Goal: Navigation & Orientation: Find specific page/section

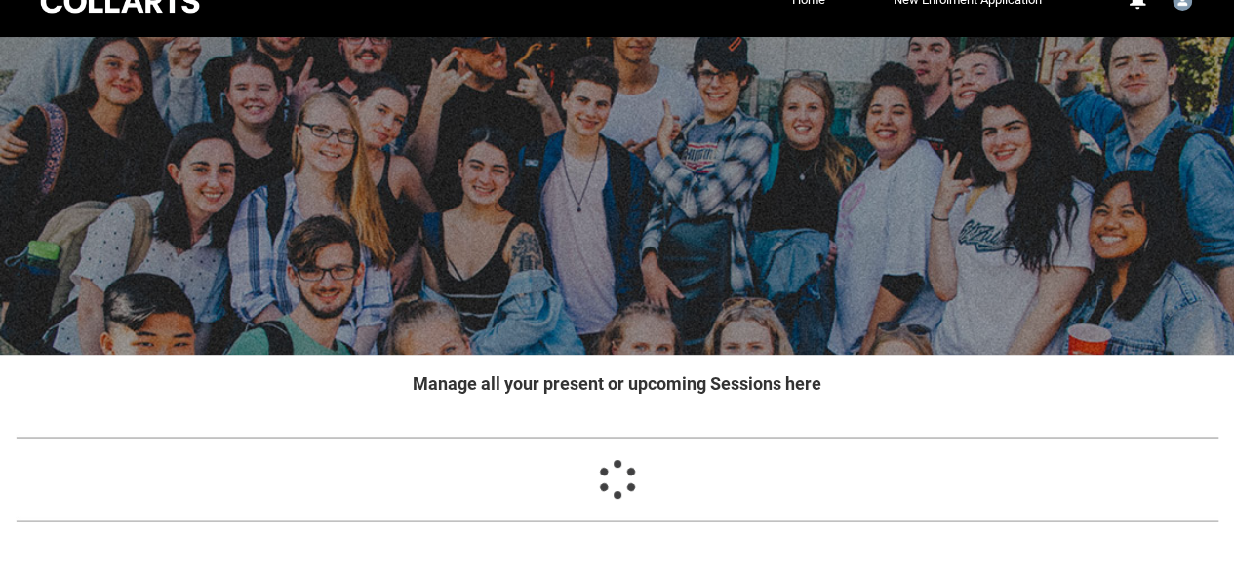
scroll to position [121, 0]
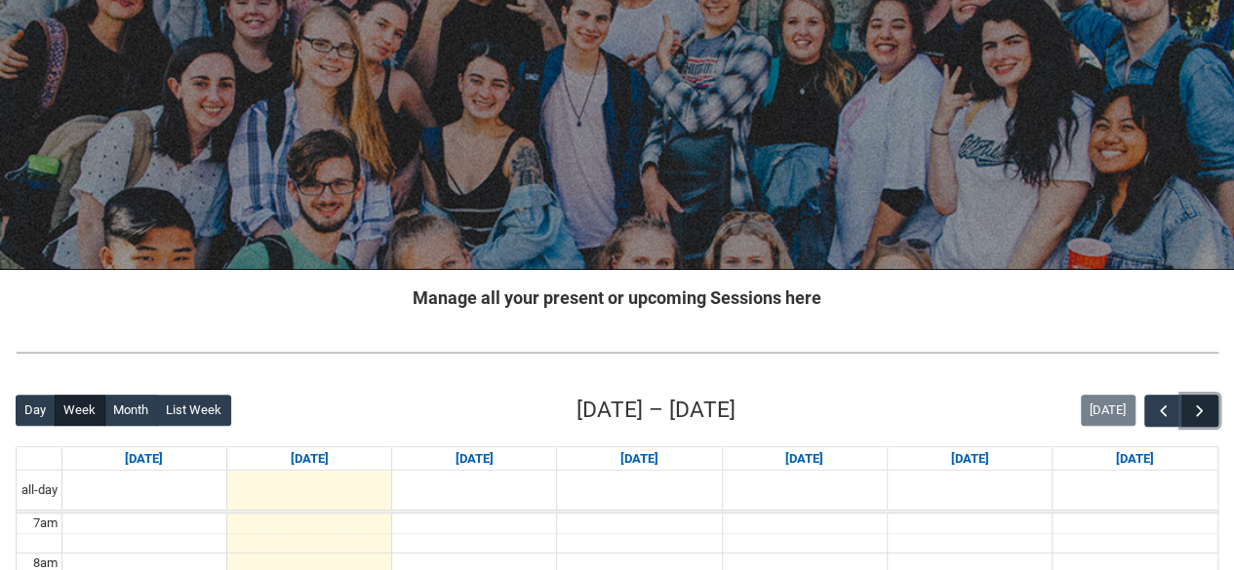
click at [1209, 416] on button "button" at bounding box center [1199, 411] width 37 height 32
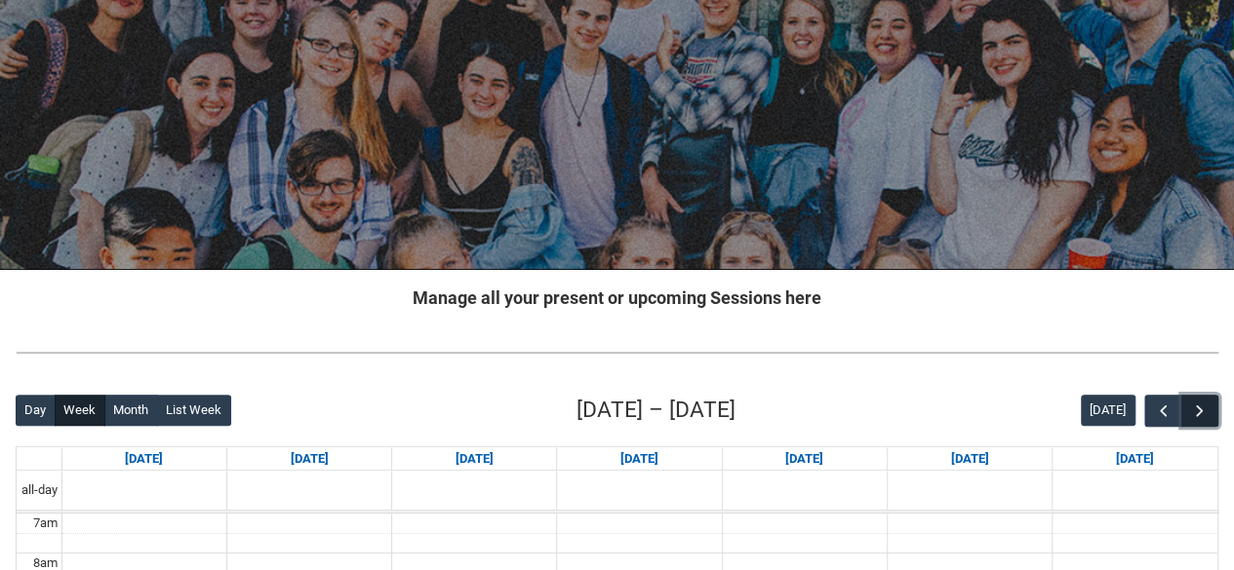
click at [1209, 416] on button "button" at bounding box center [1199, 411] width 37 height 32
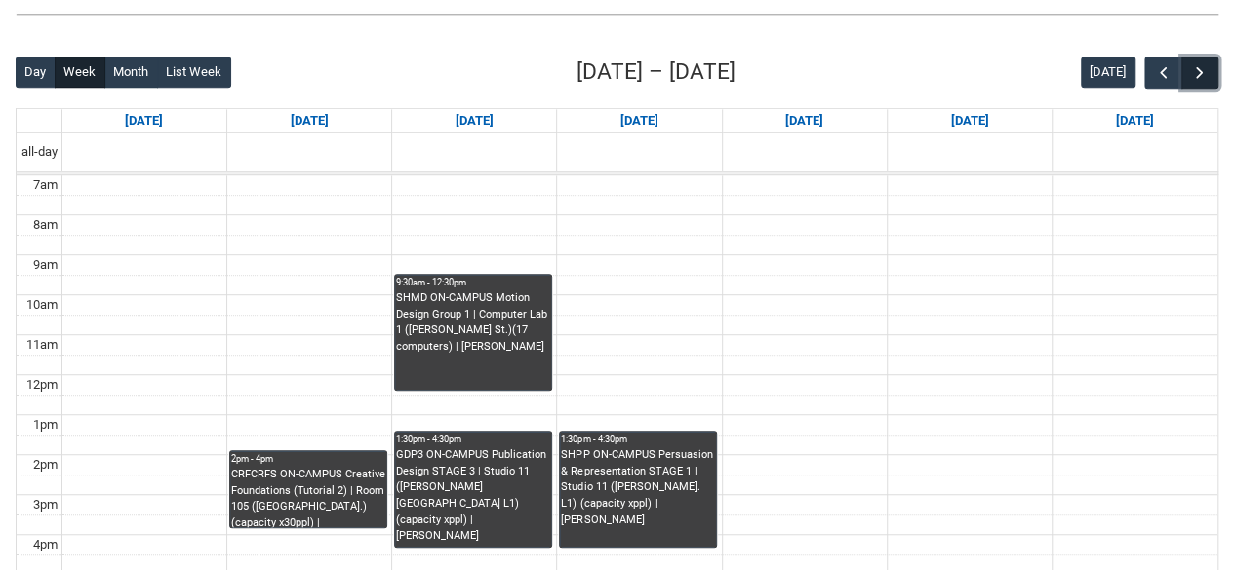
scroll to position [472, 0]
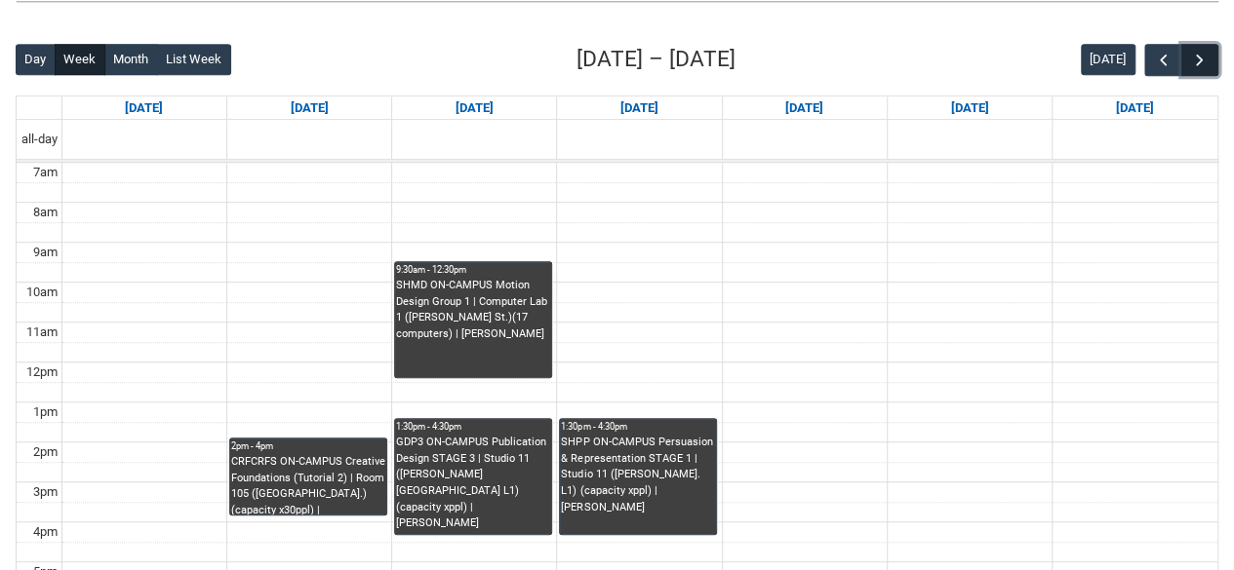
click at [1205, 56] on span "button" at bounding box center [1200, 61] width 20 height 20
click at [1205, 51] on span "button" at bounding box center [1200, 61] width 20 height 20
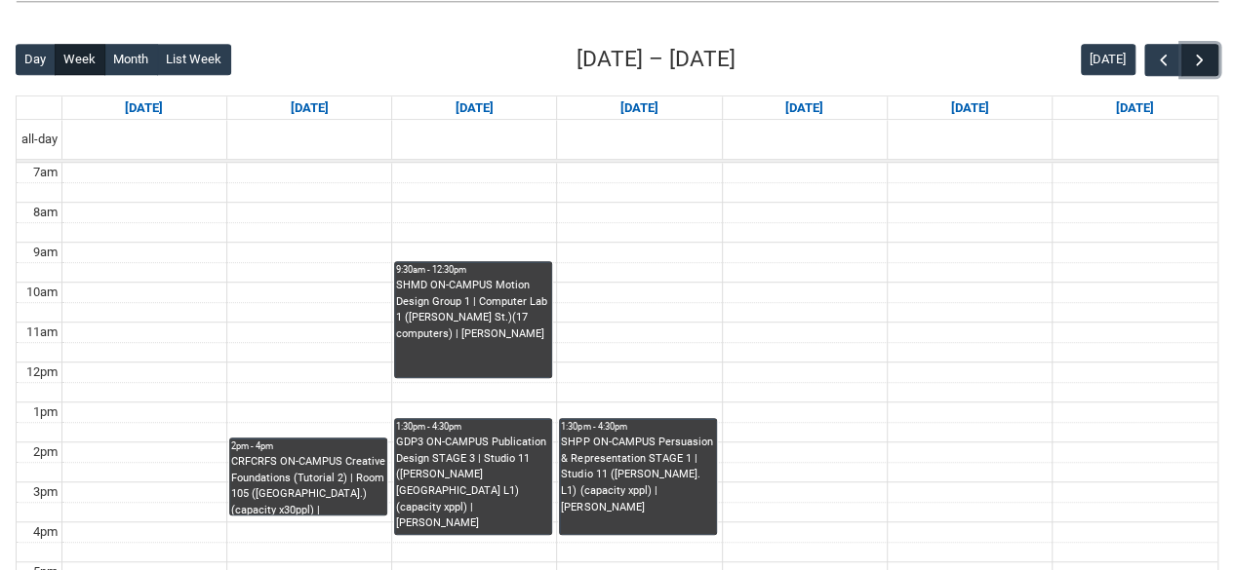
click at [1205, 51] on span "button" at bounding box center [1200, 61] width 20 height 20
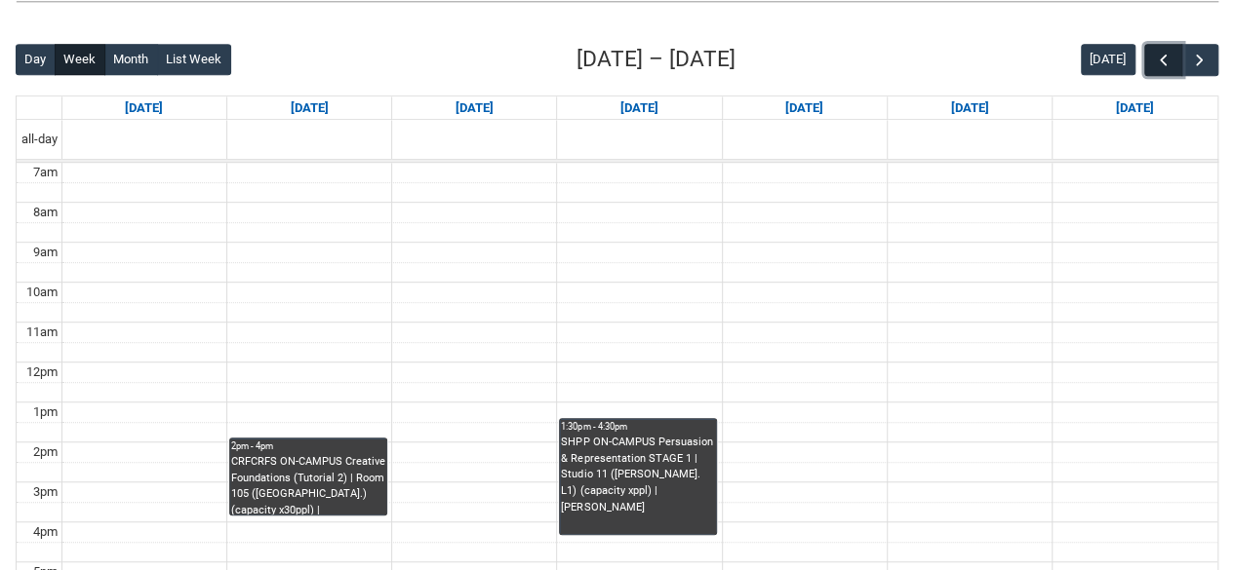
click at [1173, 59] on button "button" at bounding box center [1162, 60] width 37 height 32
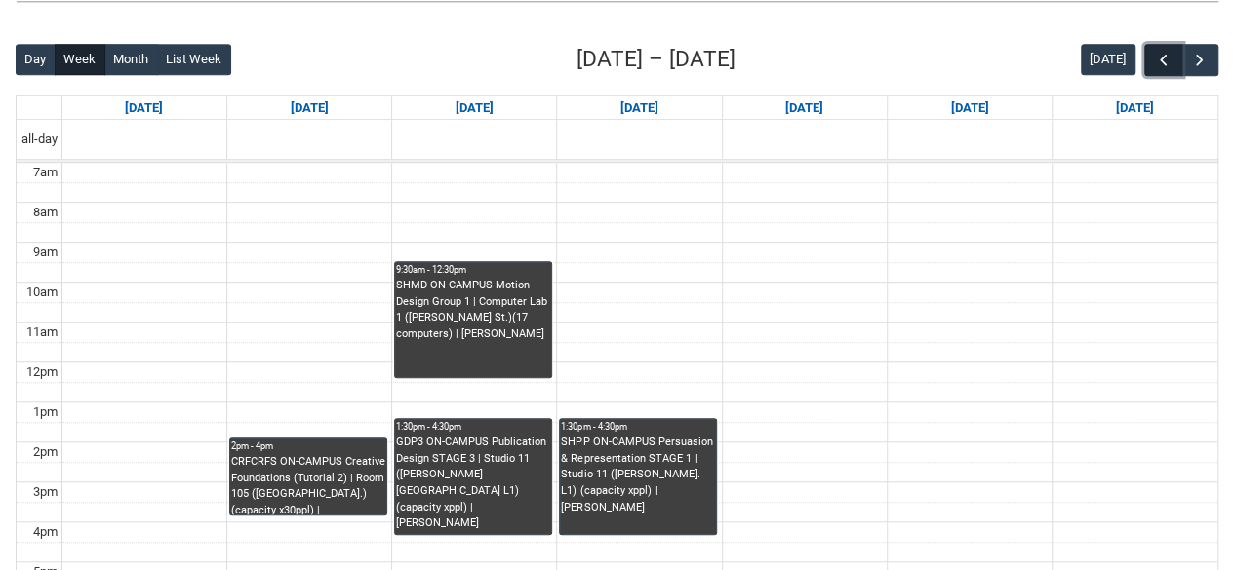
click at [1173, 59] on button "button" at bounding box center [1162, 60] width 37 height 32
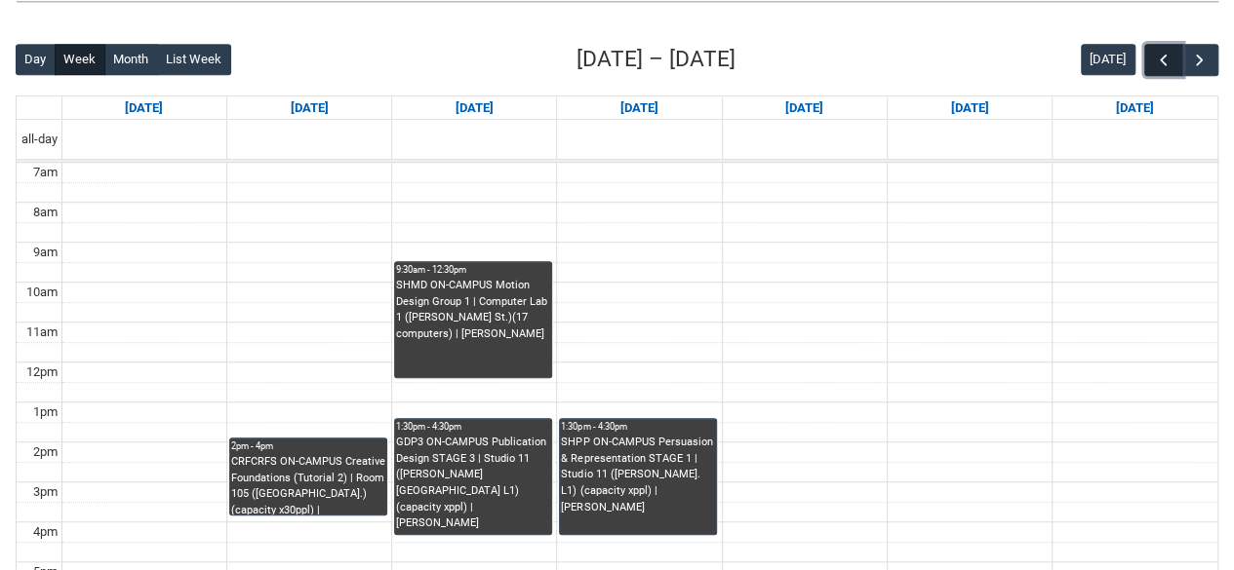
click at [1173, 59] on button "button" at bounding box center [1162, 60] width 37 height 32
